Goal: Find specific page/section: Find specific page/section

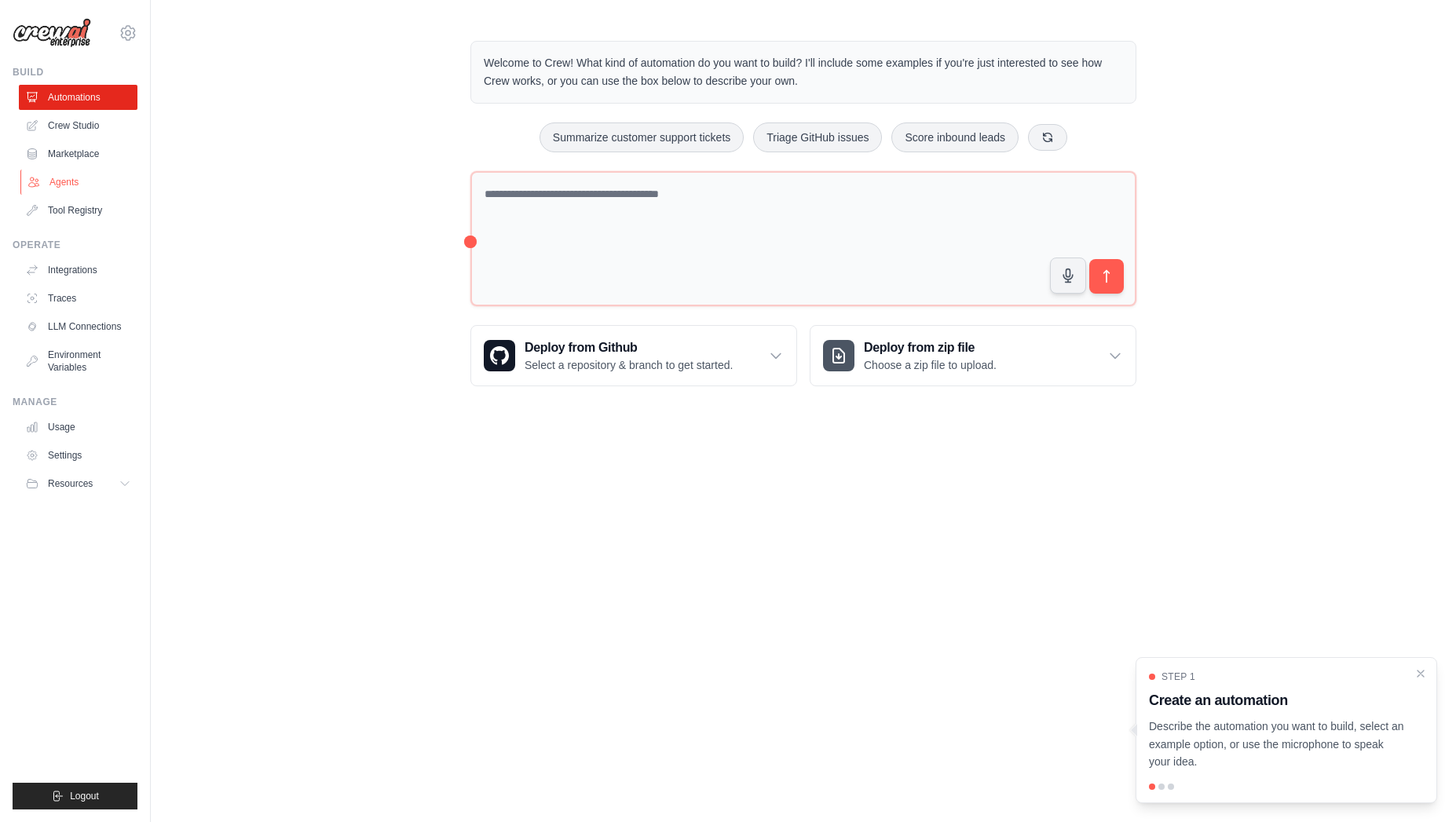
click at [70, 176] on link "Agents" at bounding box center [79, 182] width 118 height 25
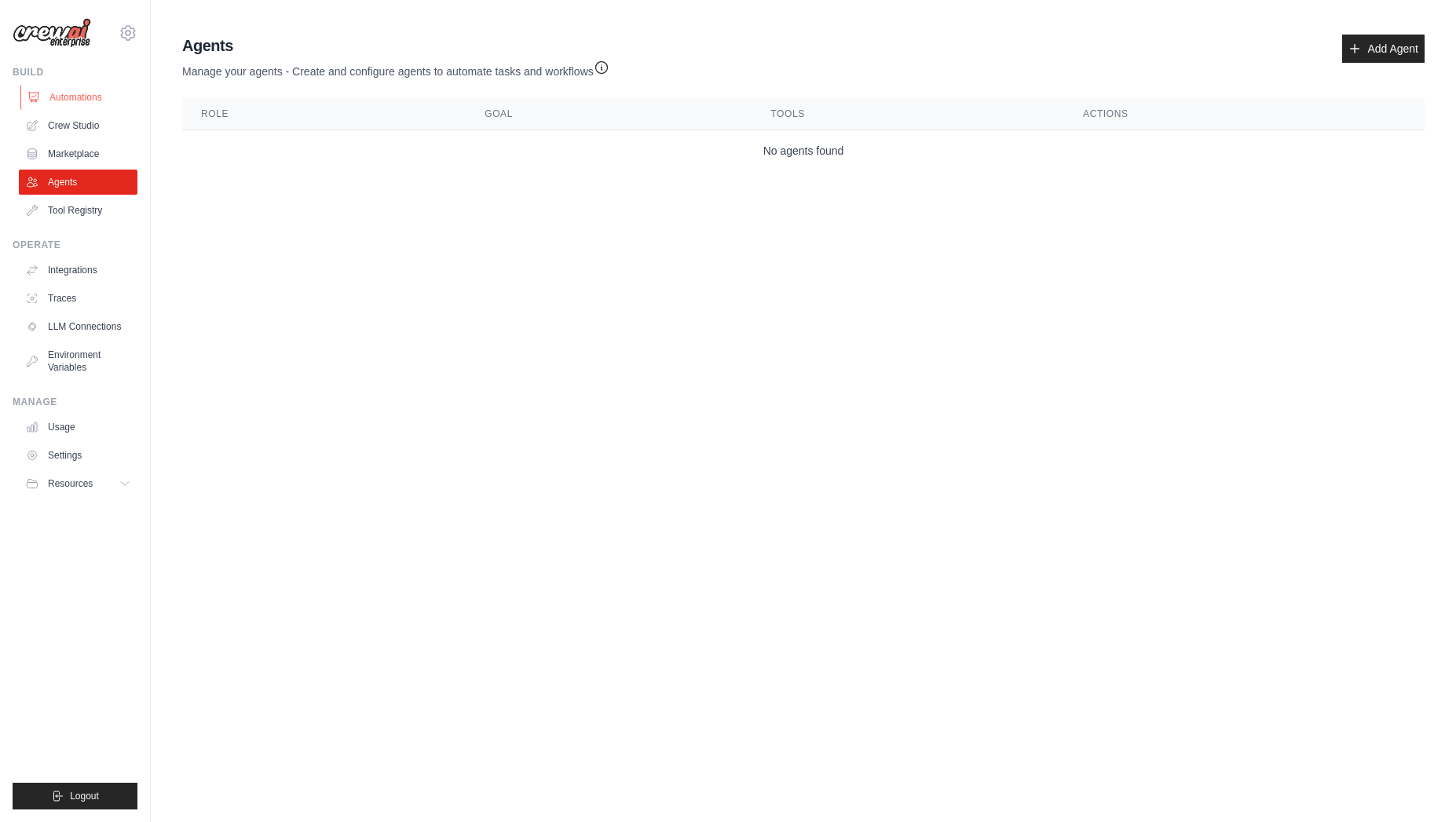
click at [77, 97] on link "Automations" at bounding box center [79, 97] width 118 height 25
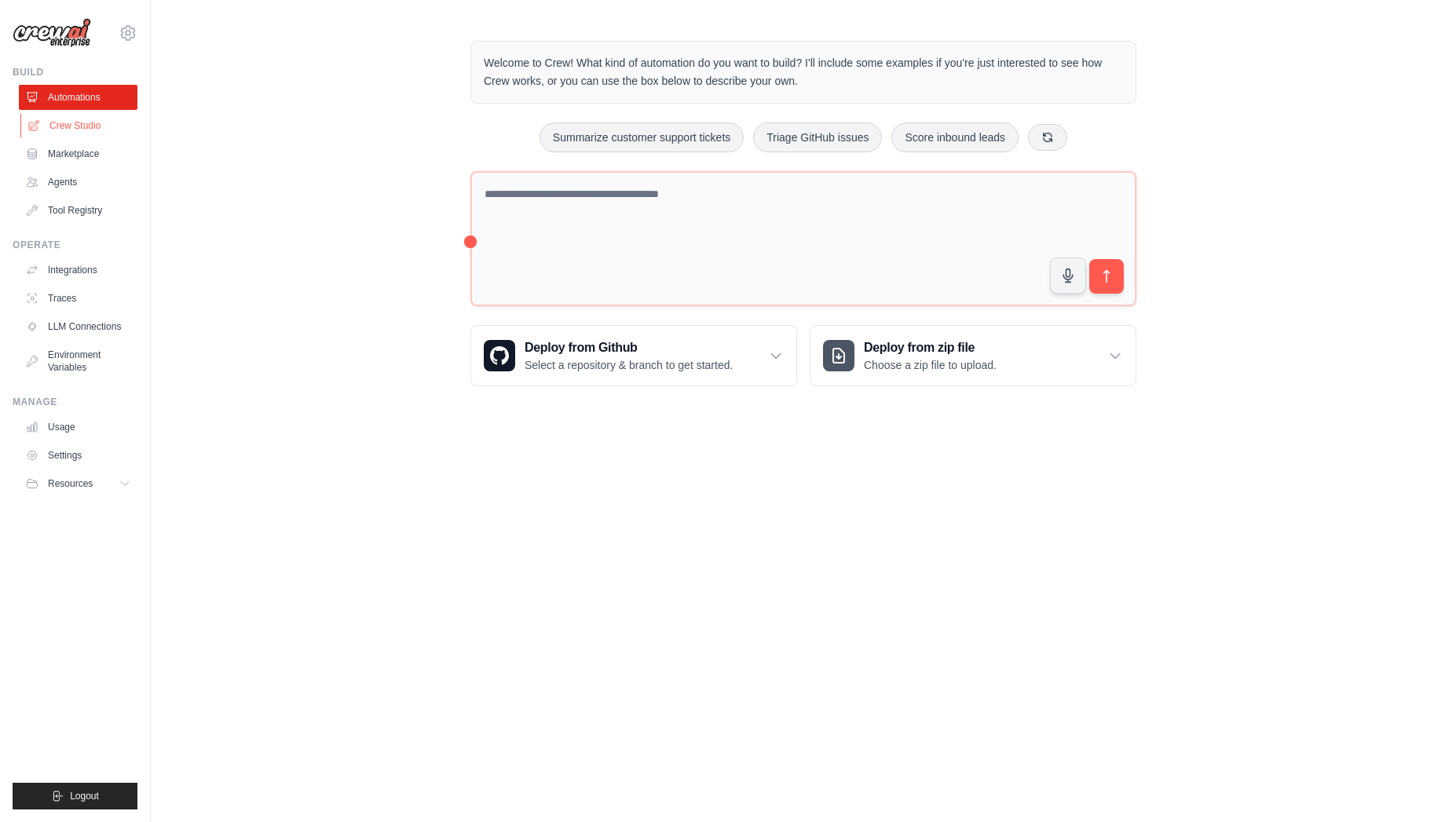
click at [74, 119] on link "Crew Studio" at bounding box center [79, 126] width 118 height 25
